Goal: Task Accomplishment & Management: Use online tool/utility

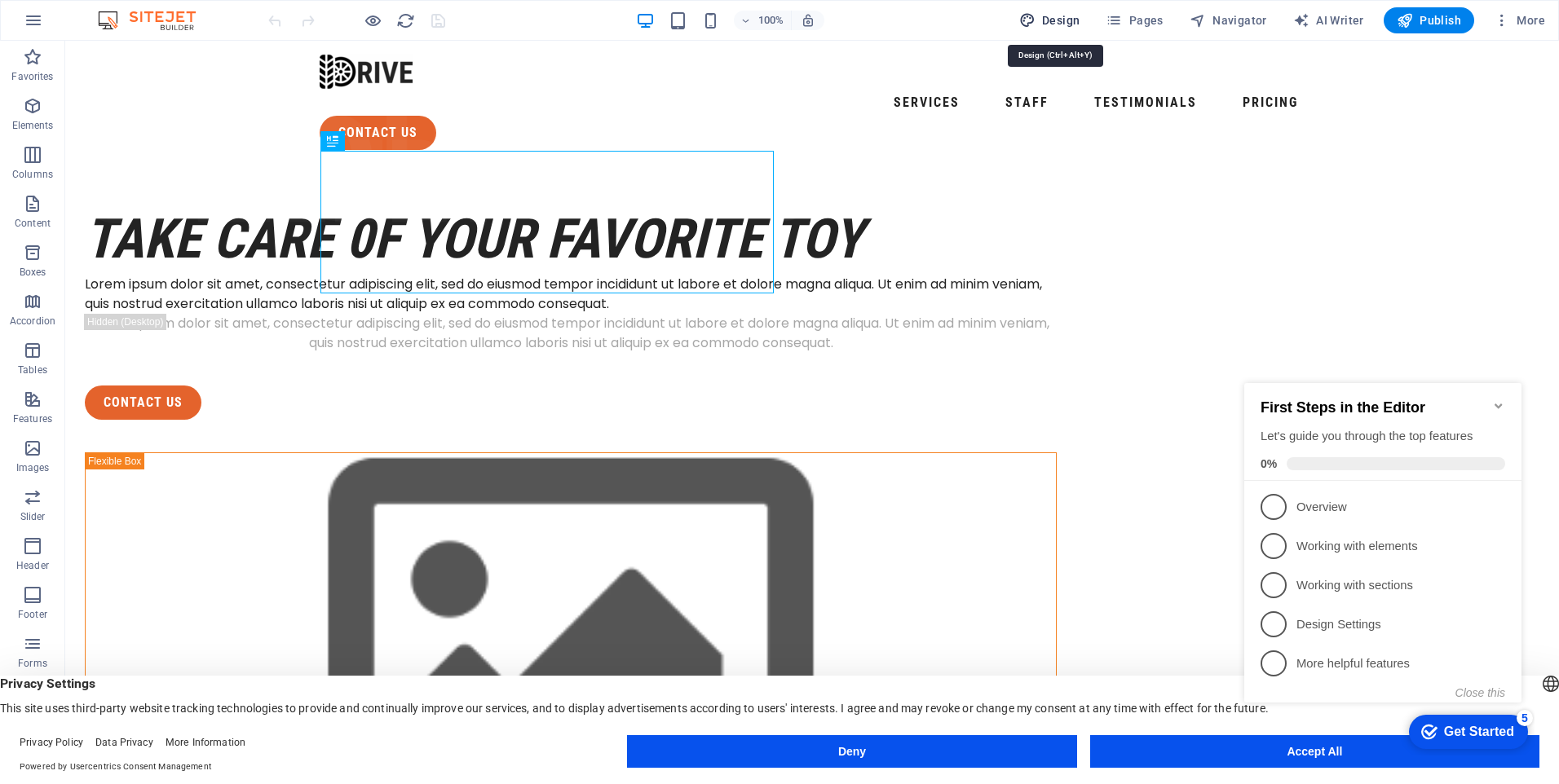
click at [0, 0] on span "Design" at bounding box center [0, 0] width 0 height 0
select select "px"
select select "400"
select select "px"
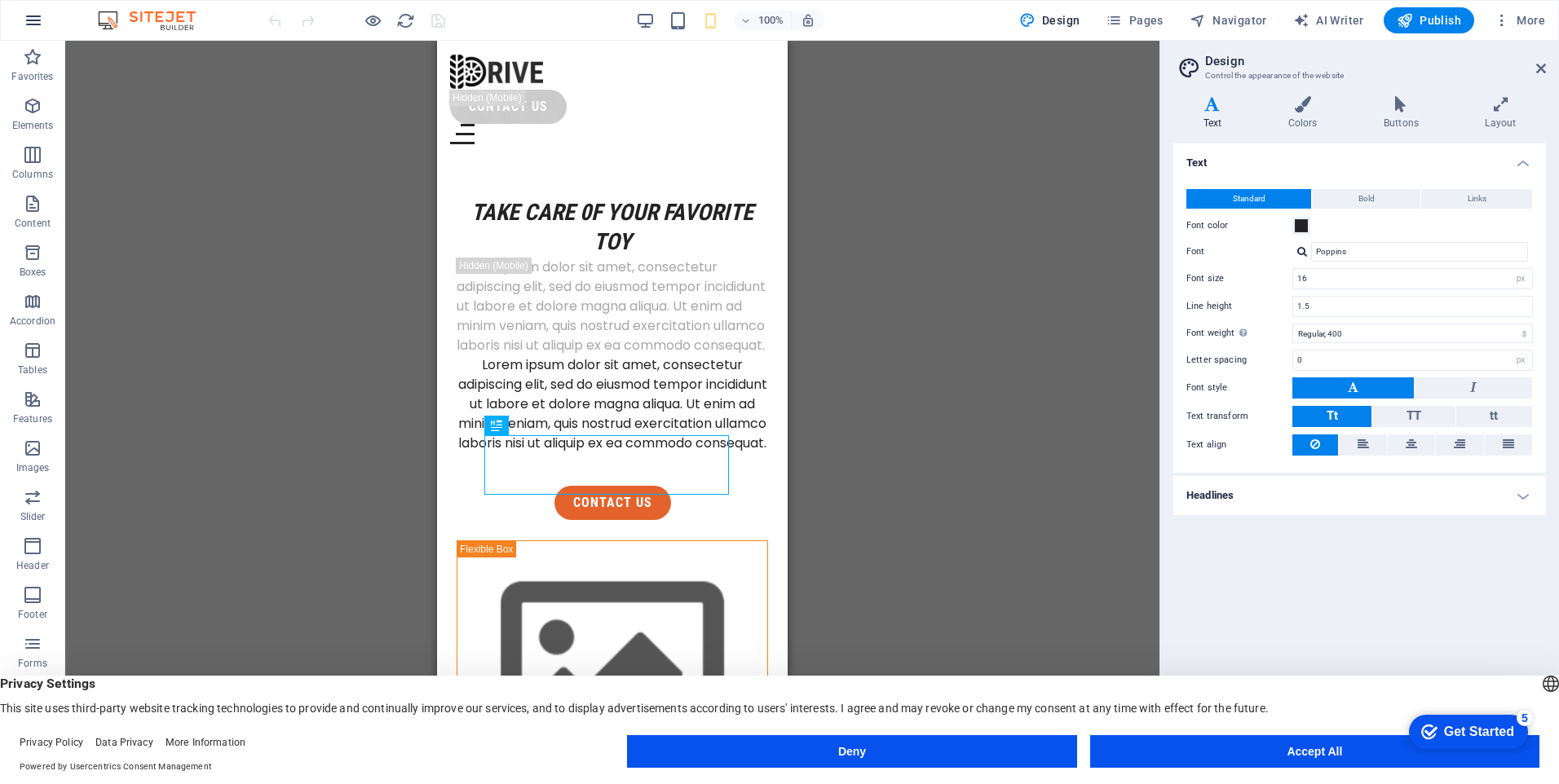
click at [0, 0] on icon "button" at bounding box center [0, 0] width 0 height 0
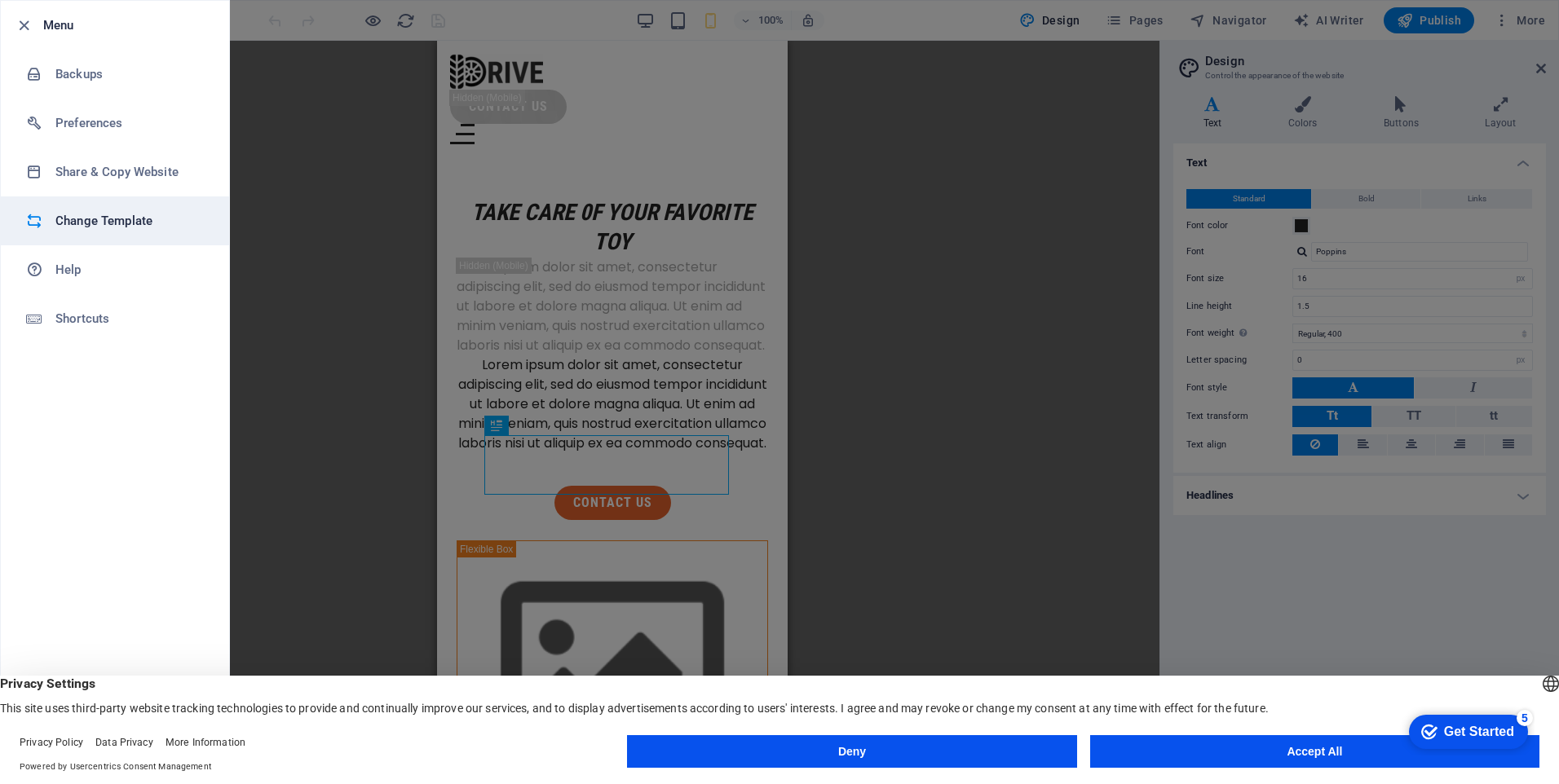
click at [103, 221] on h6 "Change Template" at bounding box center [131, 221] width 151 height 19
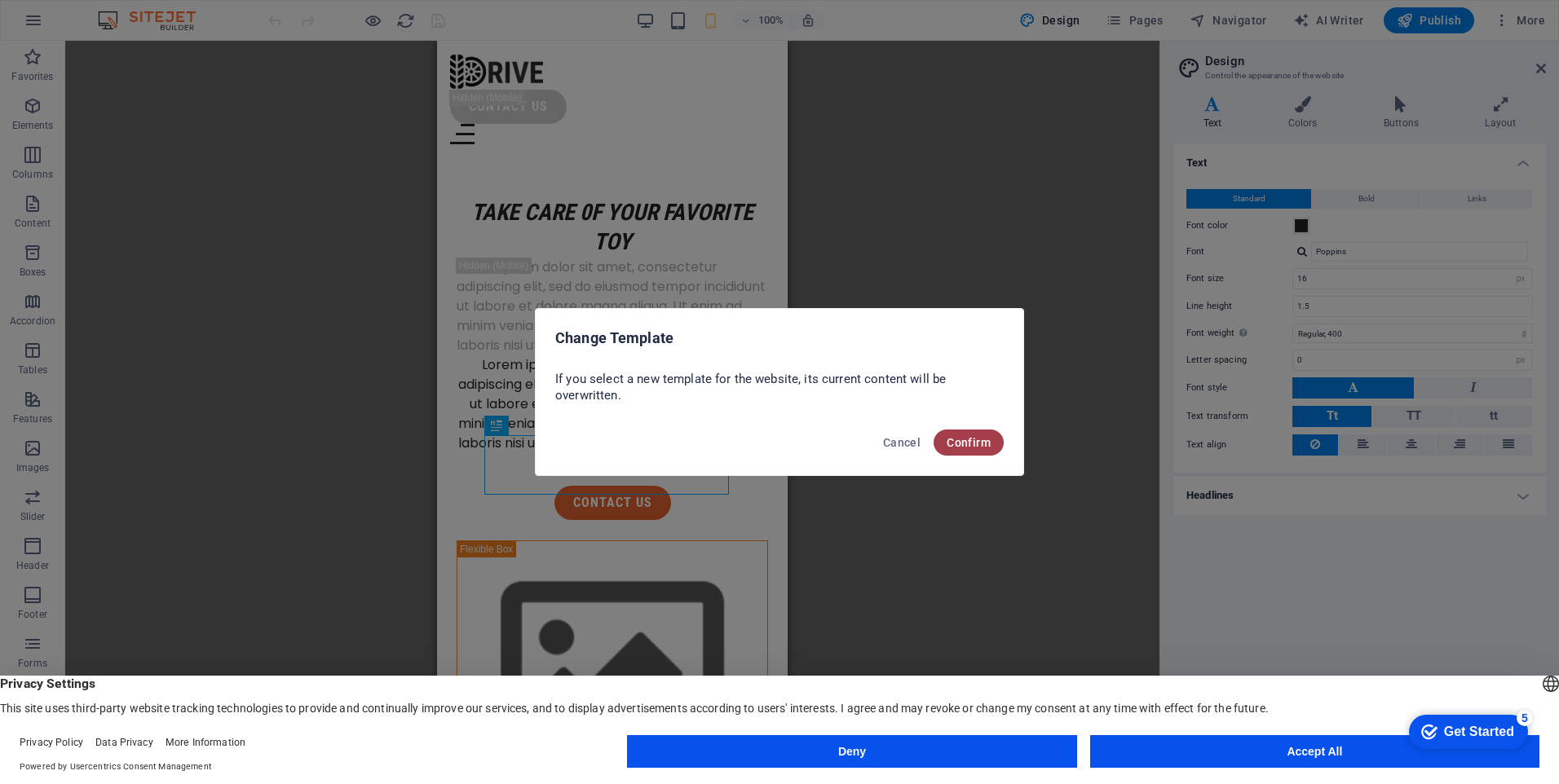
click at [976, 441] on span "Confirm" at bounding box center [968, 442] width 44 height 13
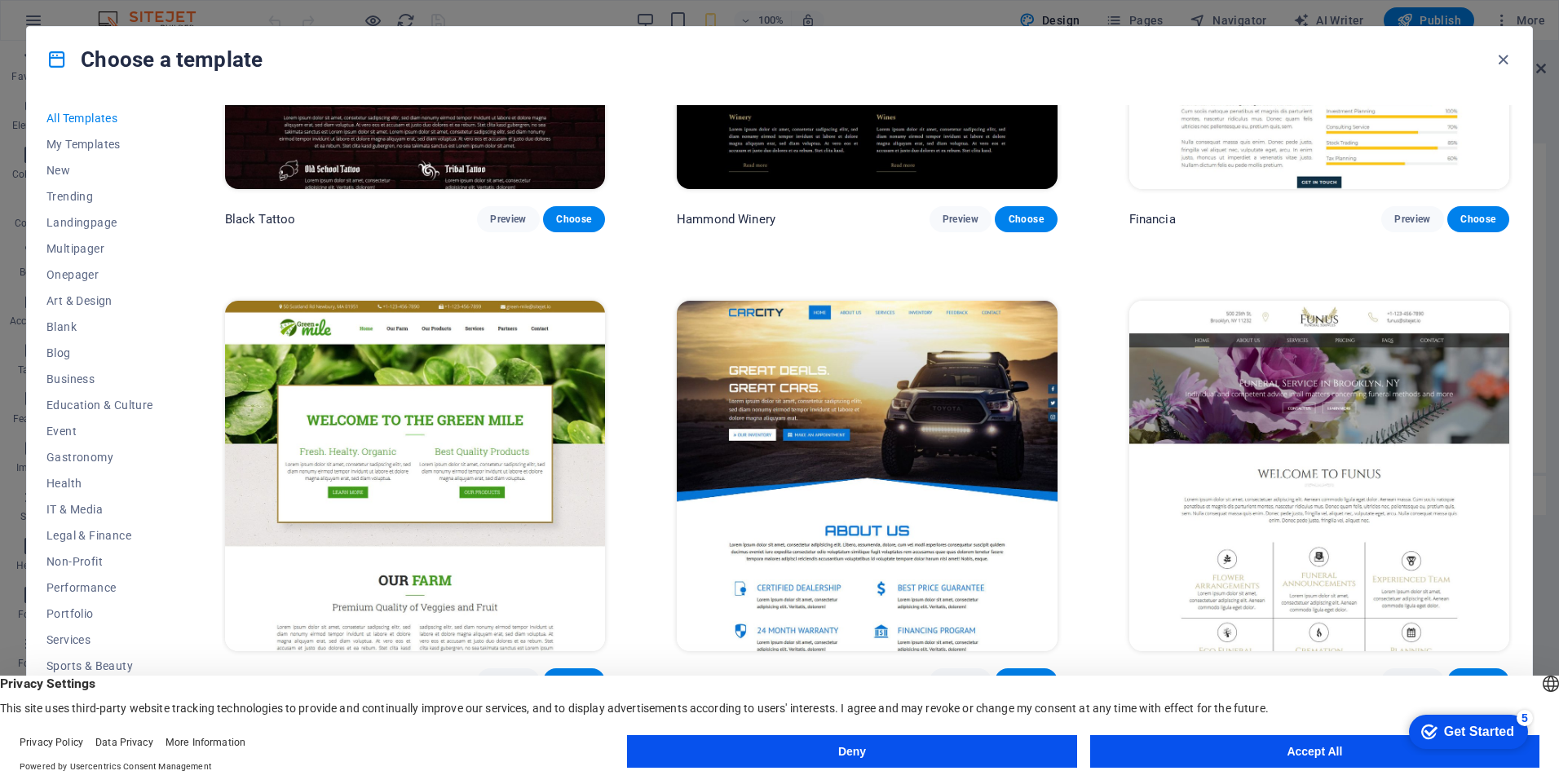
scroll to position [13288, 0]
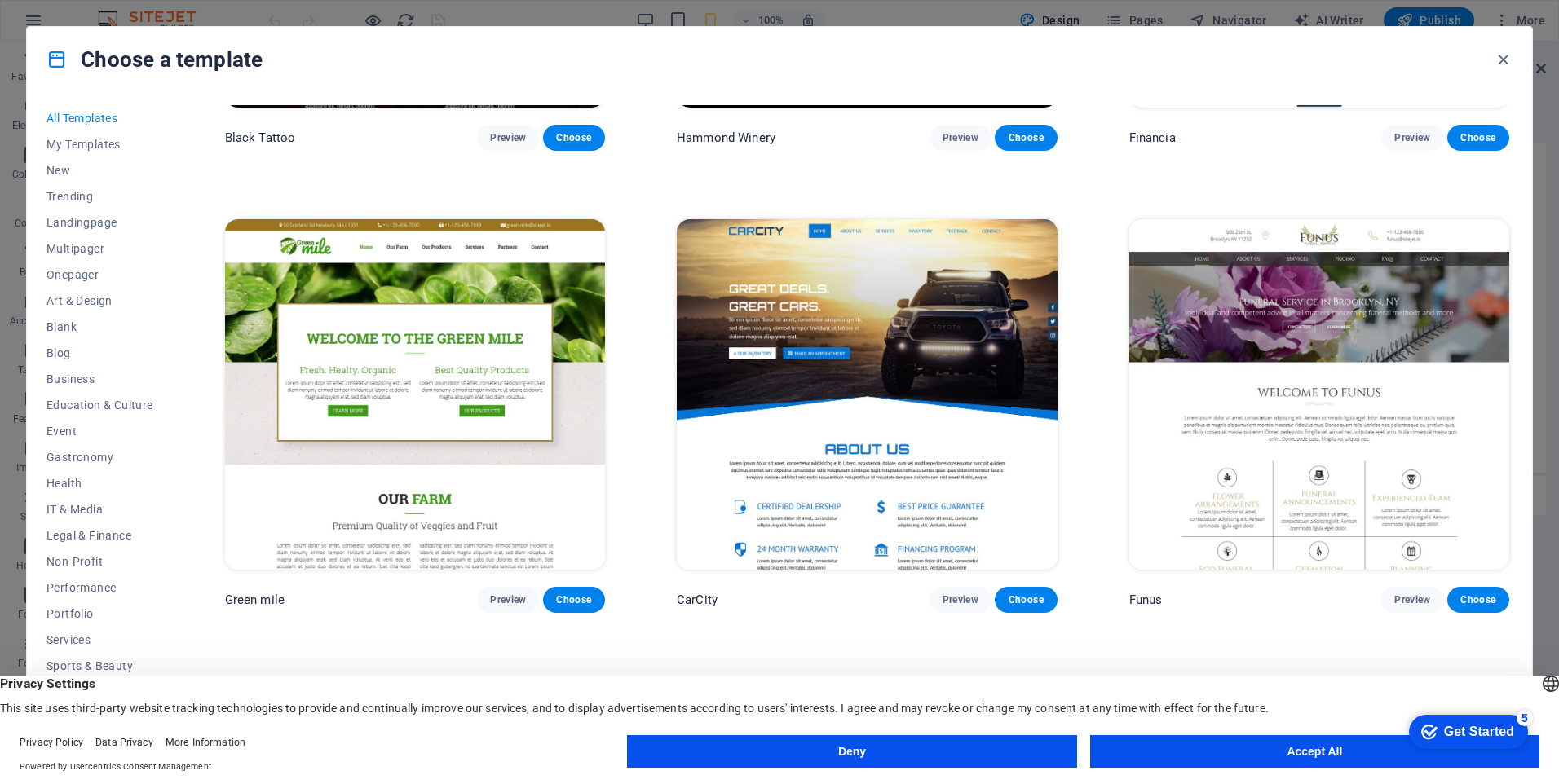
click at [871, 289] on img at bounding box center [867, 394] width 380 height 351
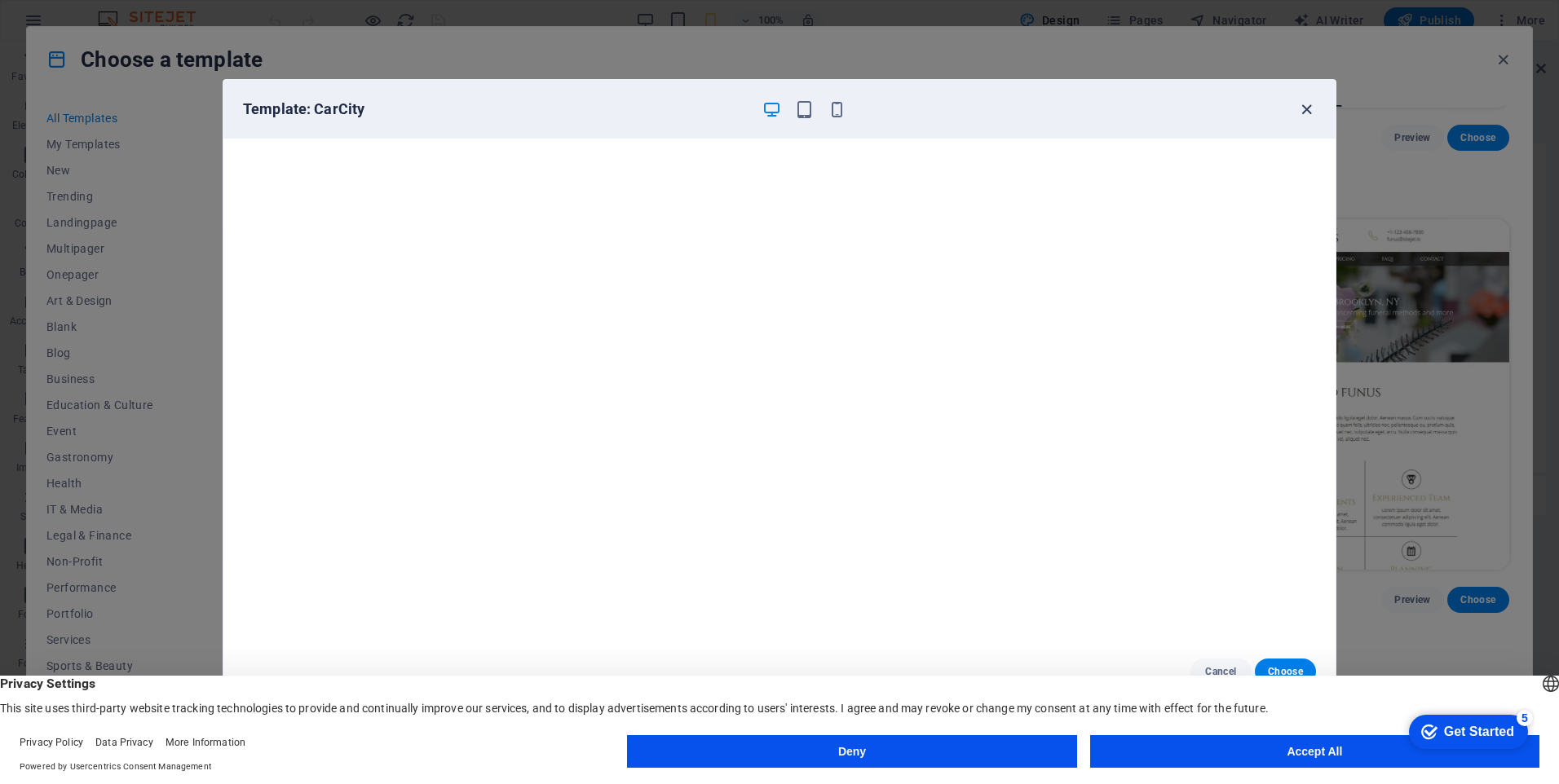
click at [1303, 111] on icon "button" at bounding box center [1306, 109] width 18 height 18
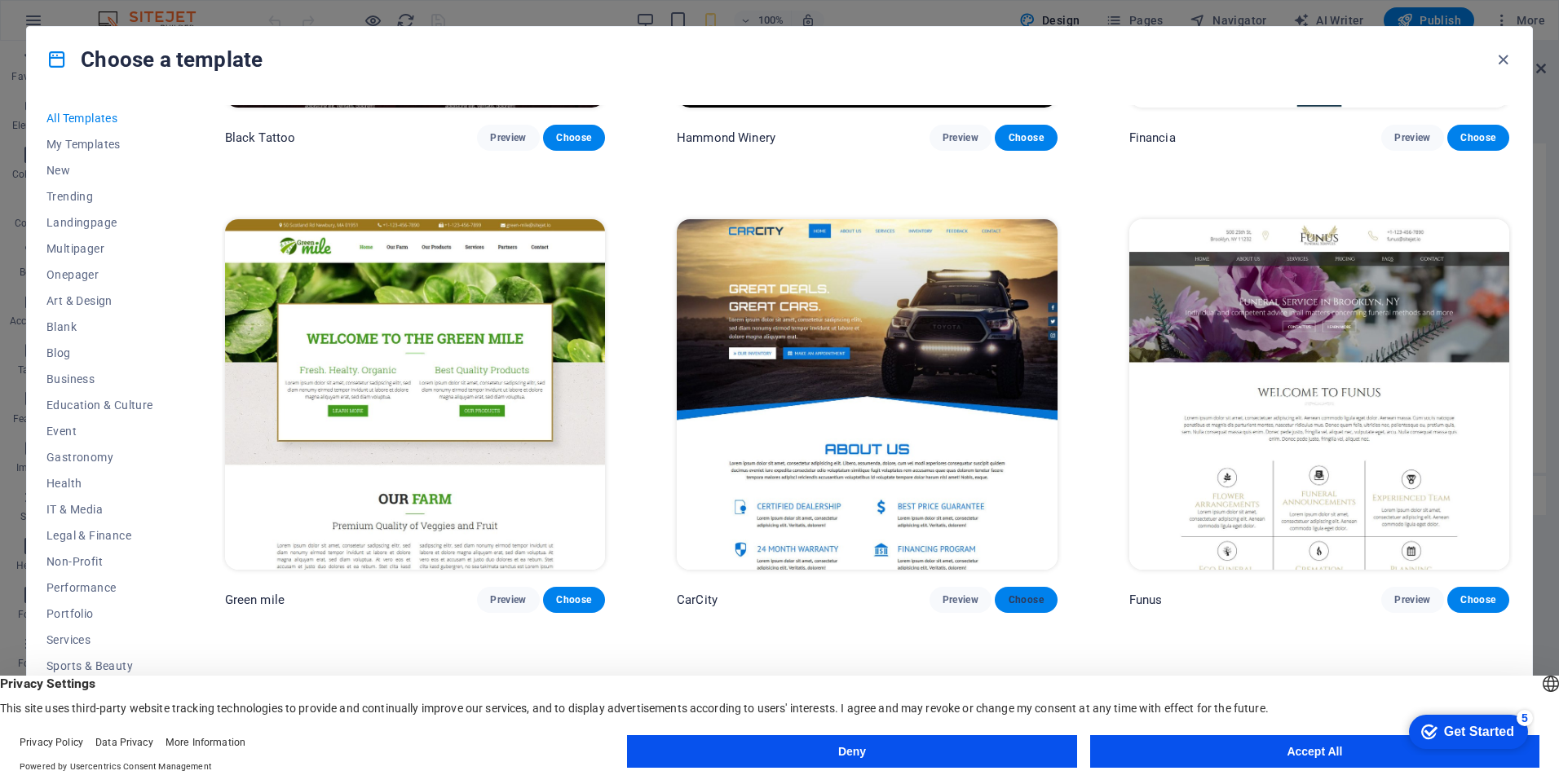
click at [1022, 593] on span "Choose" at bounding box center [1025, 600] width 36 height 13
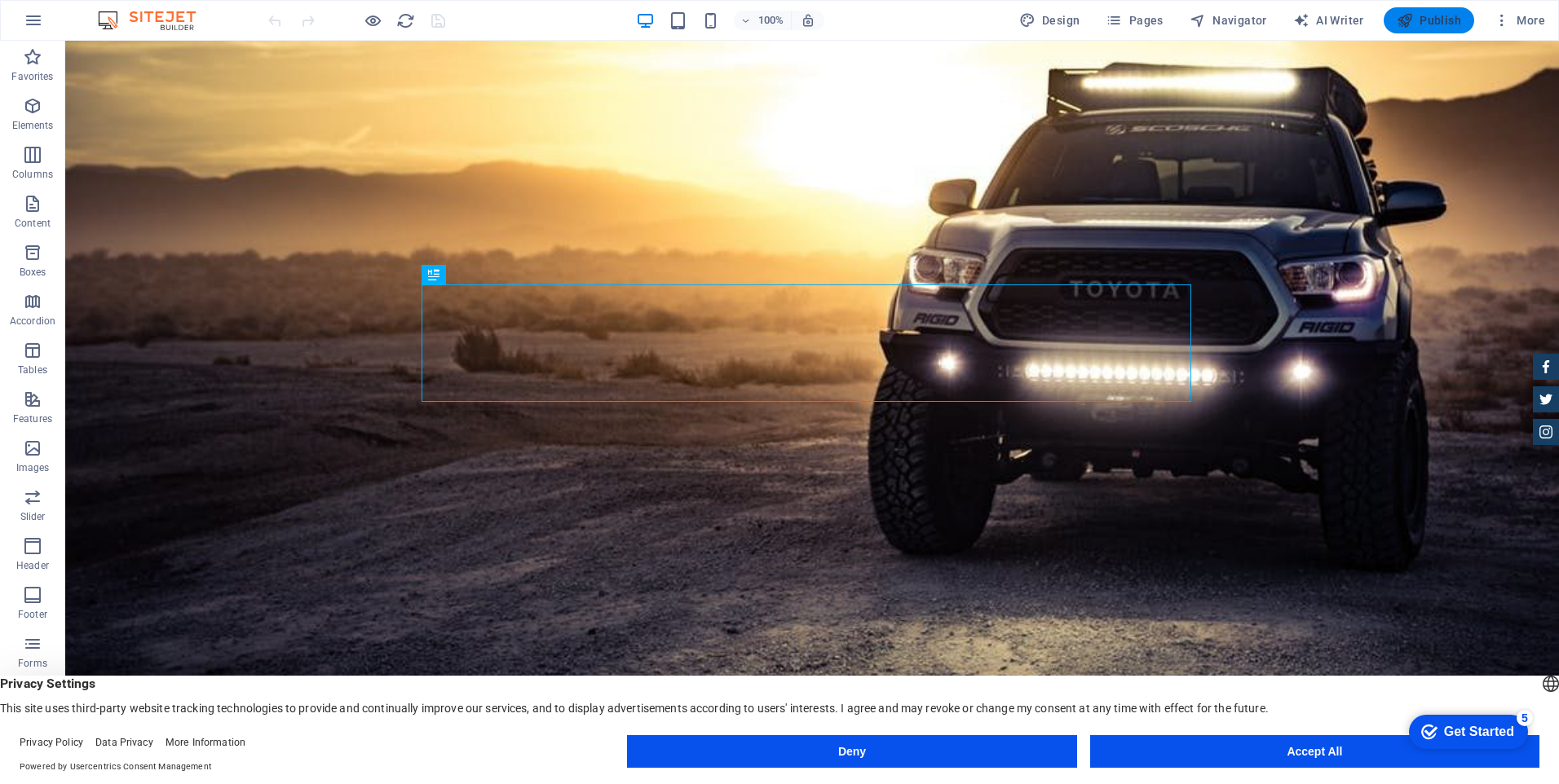
click at [1440, 20] on span "Publish" at bounding box center [1429, 20] width 64 height 16
